Goal: Navigation & Orientation: Find specific page/section

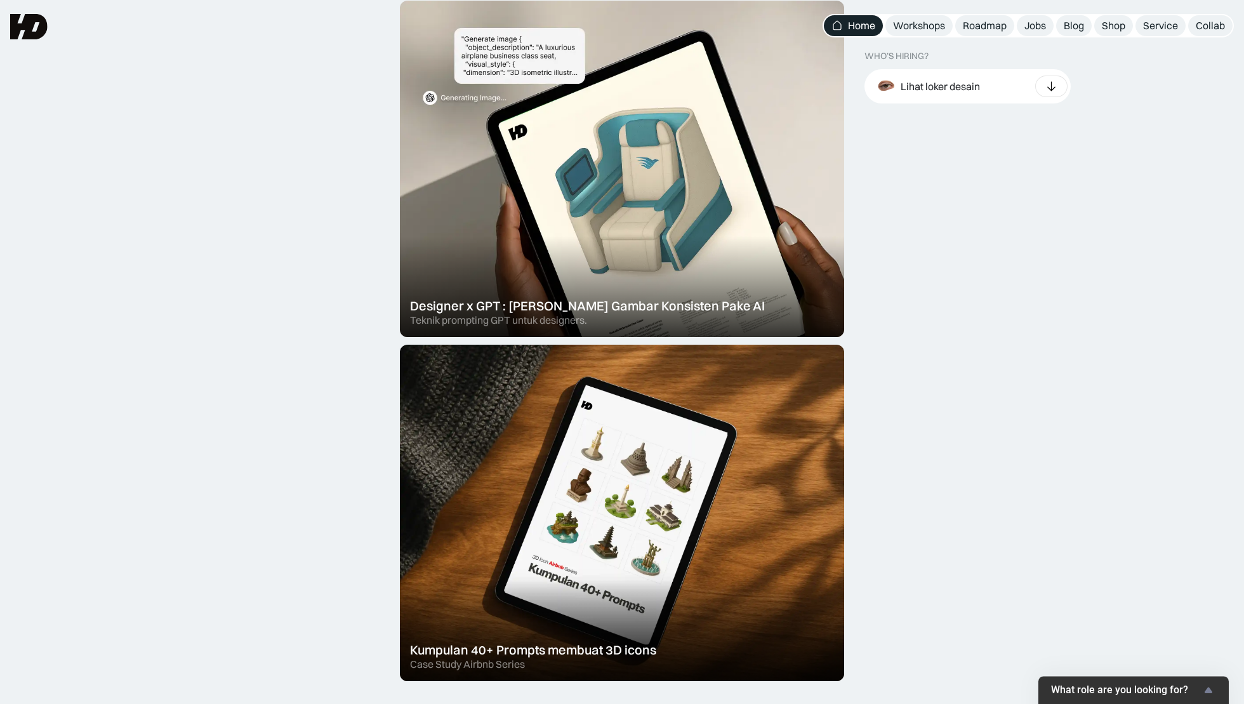
scroll to position [420, 0]
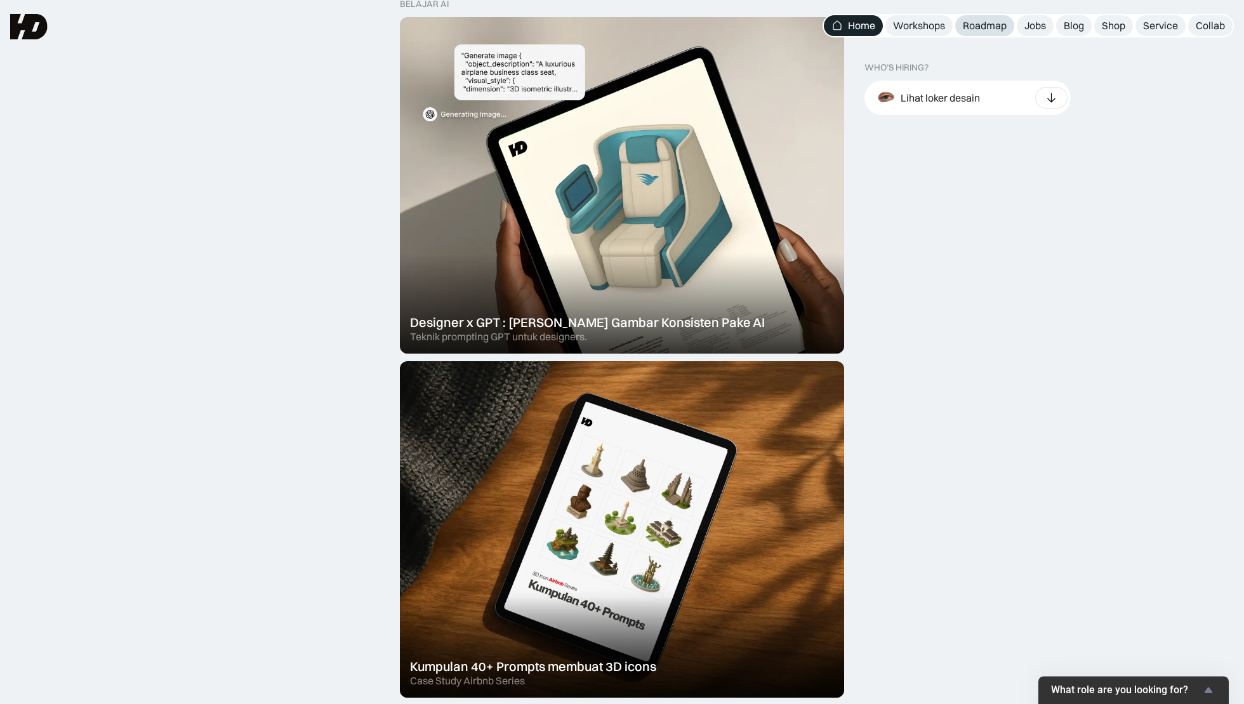
click at [986, 31] on div "Roadmap" at bounding box center [985, 25] width 44 height 13
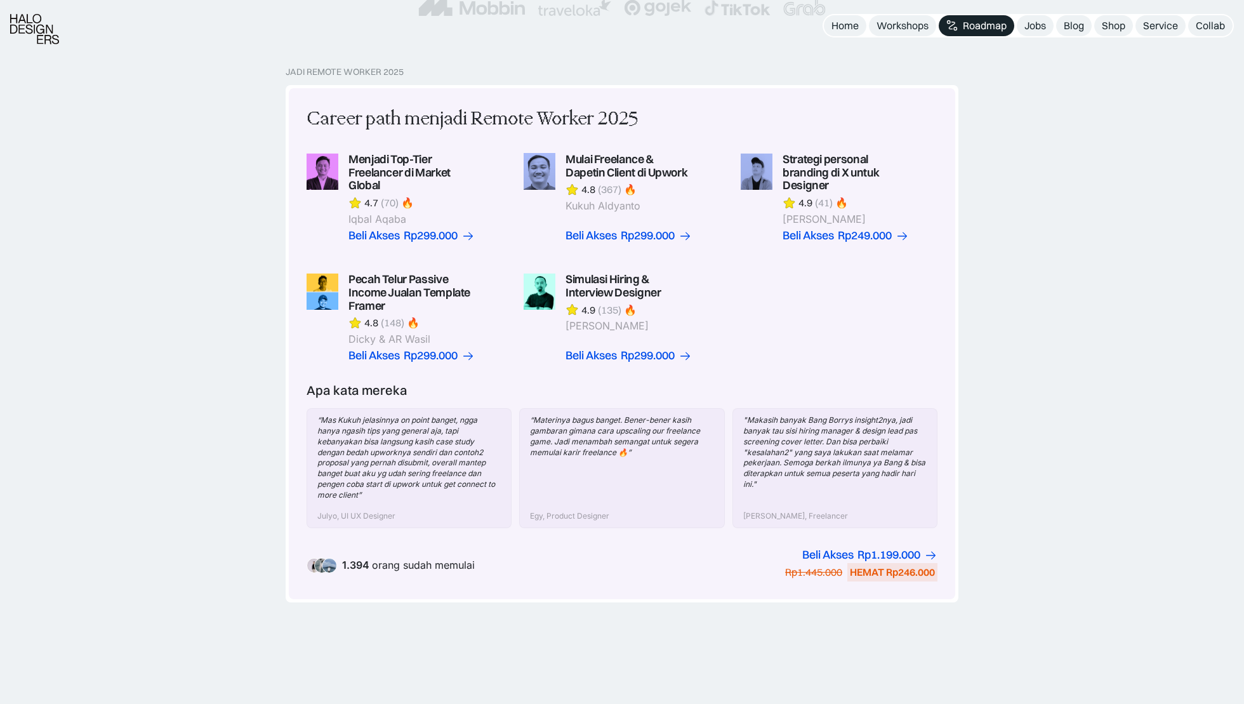
scroll to position [349, 0]
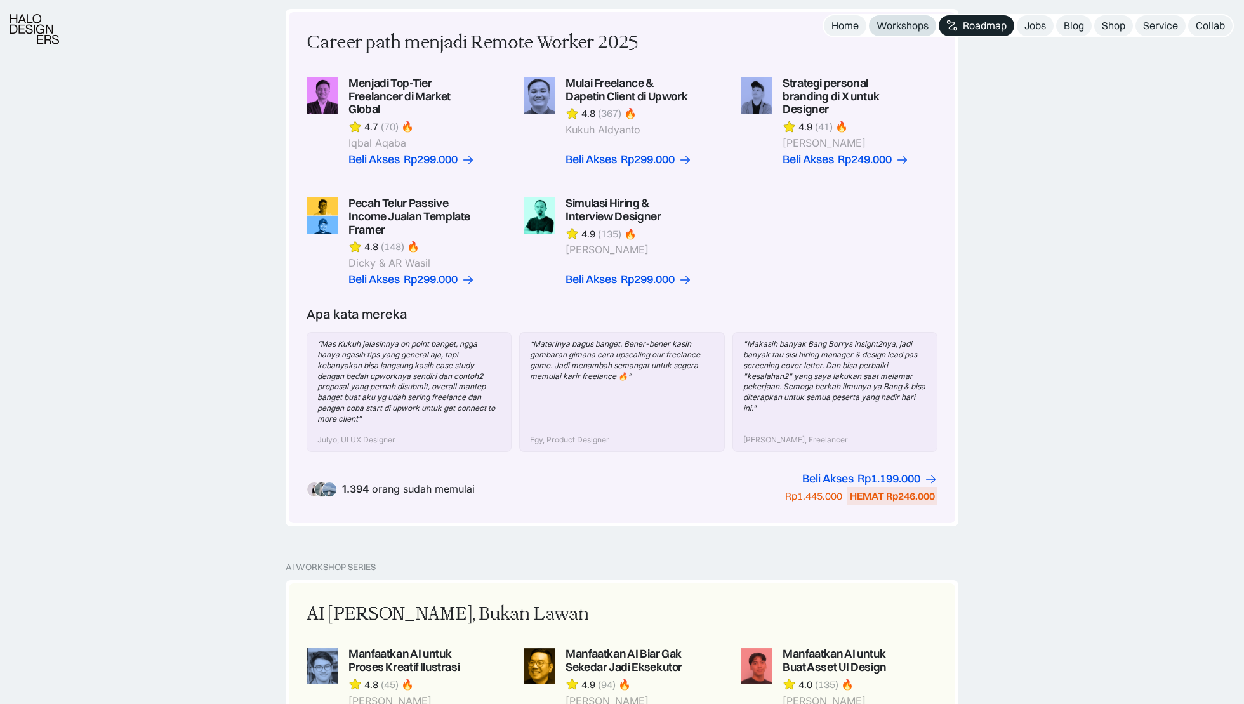
click at [897, 26] on div "Workshops" at bounding box center [902, 25] width 52 height 13
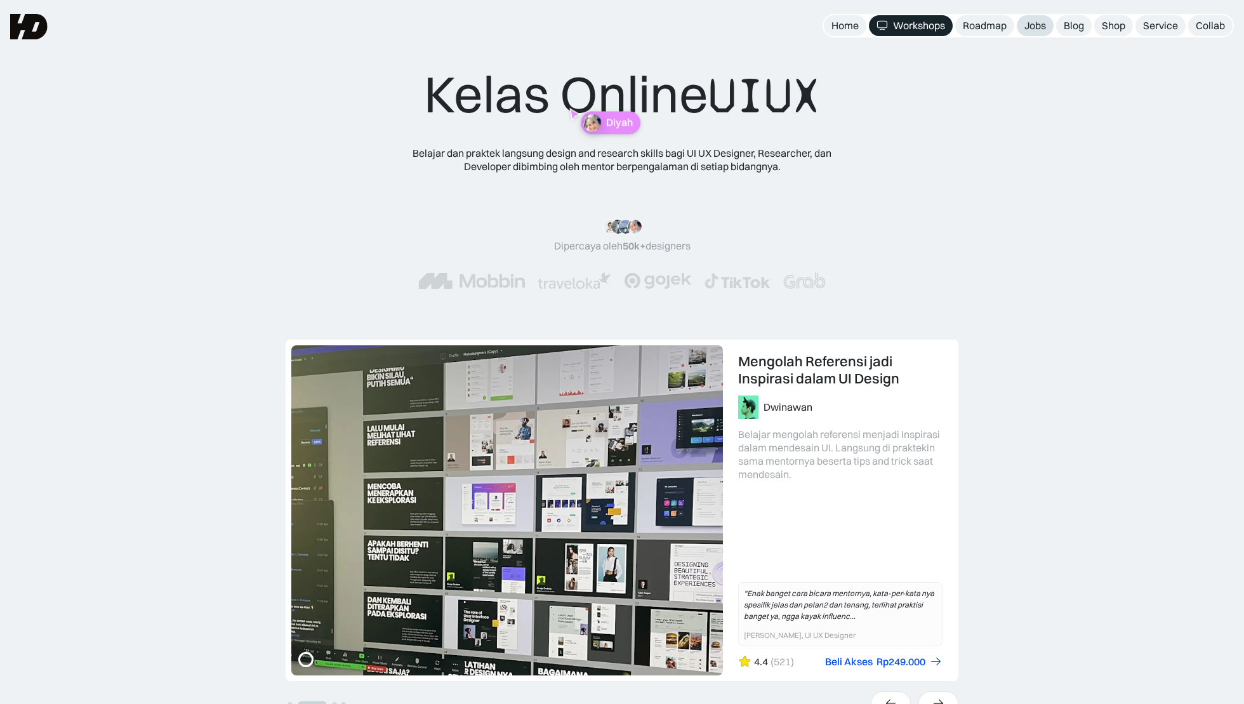
click at [1034, 24] on div "Jobs" at bounding box center [1035, 25] width 22 height 13
